Goal: Check status: Check status

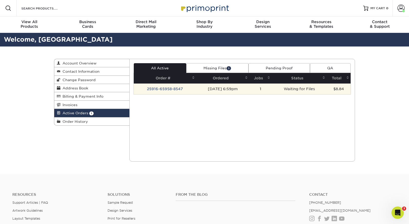
click at [191, 89] on td "25916-65958-8547" at bounding box center [165, 89] width 63 height 11
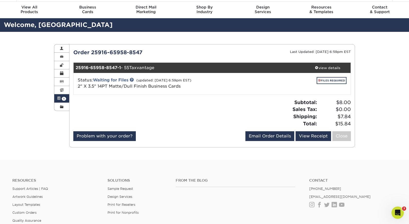
scroll to position [15, 0]
click at [321, 80] on link "FILES REQUIRED" at bounding box center [332, 80] width 30 height 7
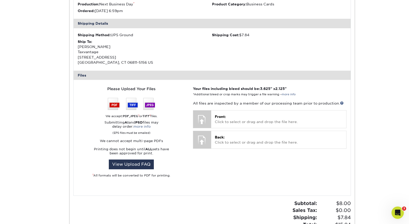
scroll to position [149, 0]
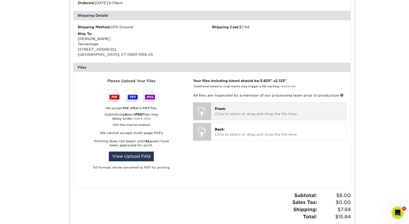
click at [222, 111] on p "Front: Click to select or drag and drop the file here." at bounding box center [279, 111] width 128 height 11
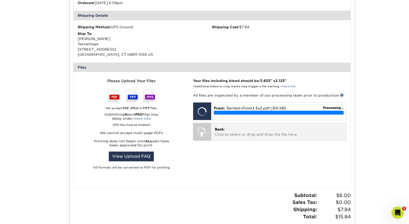
click at [211, 128] on div "Back: Click to select or drag and drop the file here. Choose file" at bounding box center [278, 131] width 135 height 17
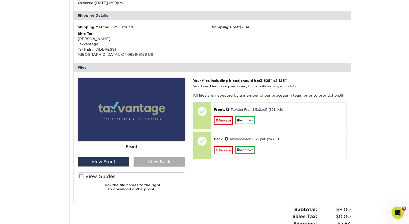
click at [152, 162] on div "View Back" at bounding box center [159, 162] width 51 height 10
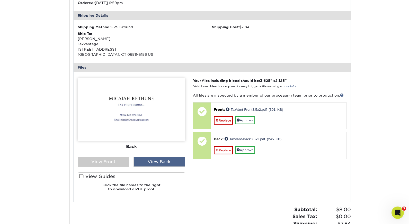
click at [152, 162] on div "View Back" at bounding box center [159, 162] width 51 height 10
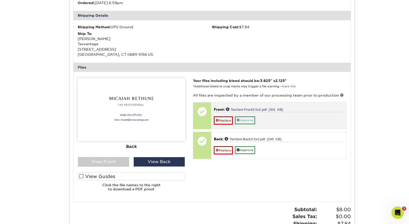
click at [249, 117] on link "Approve" at bounding box center [245, 121] width 20 height 8
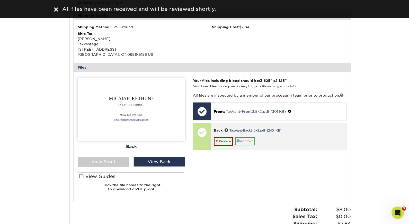
click at [250, 138] on link "Approve" at bounding box center [245, 141] width 20 height 8
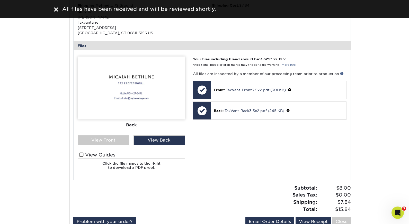
scroll to position [171, 0]
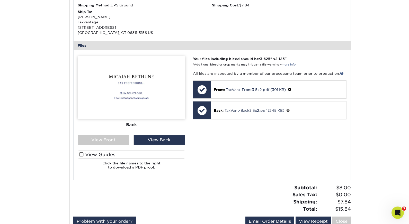
click at [81, 153] on span at bounding box center [81, 154] width 4 height 5
click at [0, 0] on input "View Guides" at bounding box center [0, 0] width 0 height 0
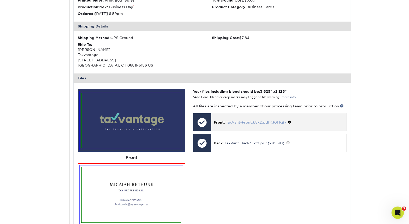
scroll to position [141, 0]
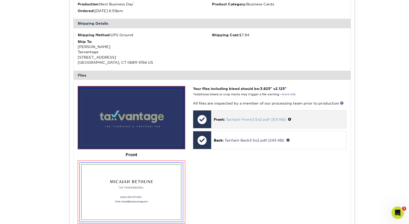
click at [250, 118] on link "TaxVant-Front3.5x2.pdf (301 KB)" at bounding box center [256, 120] width 60 height 4
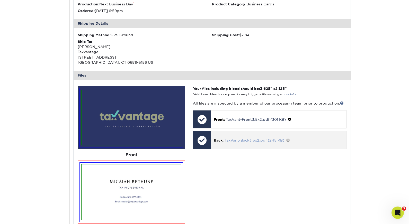
click at [233, 138] on link "TaxVant-Back3.5x2.pdf (245 KB)" at bounding box center [255, 140] width 60 height 4
